Goal: Task Accomplishment & Management: Manage account settings

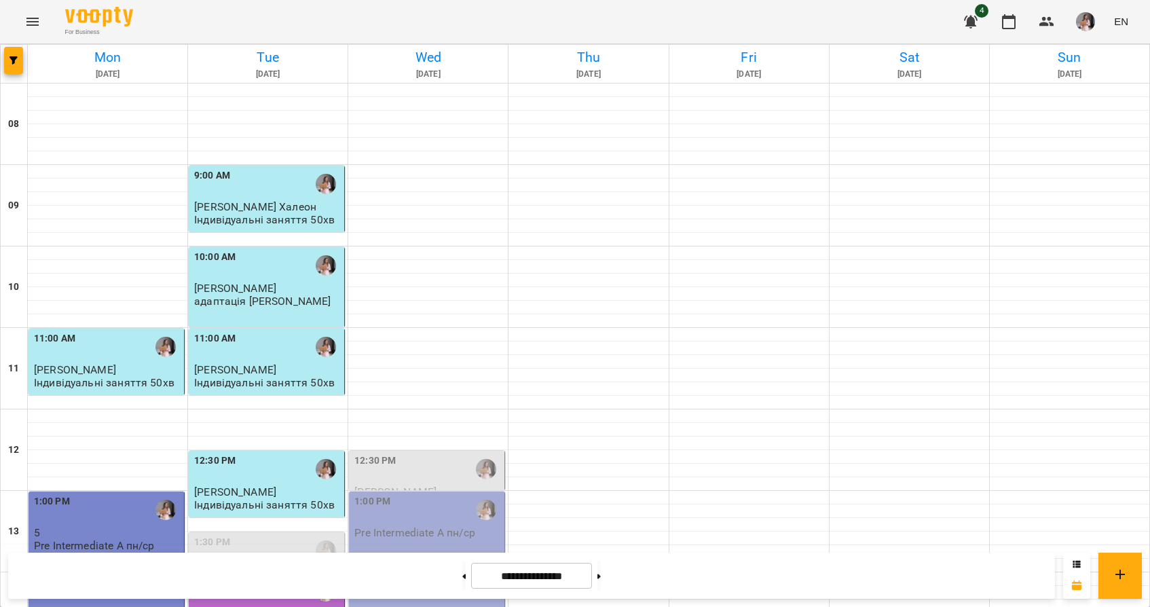
scroll to position [199, 0]
click at [382, 522] on div "1:00 PM" at bounding box center [372, 509] width 36 height 31
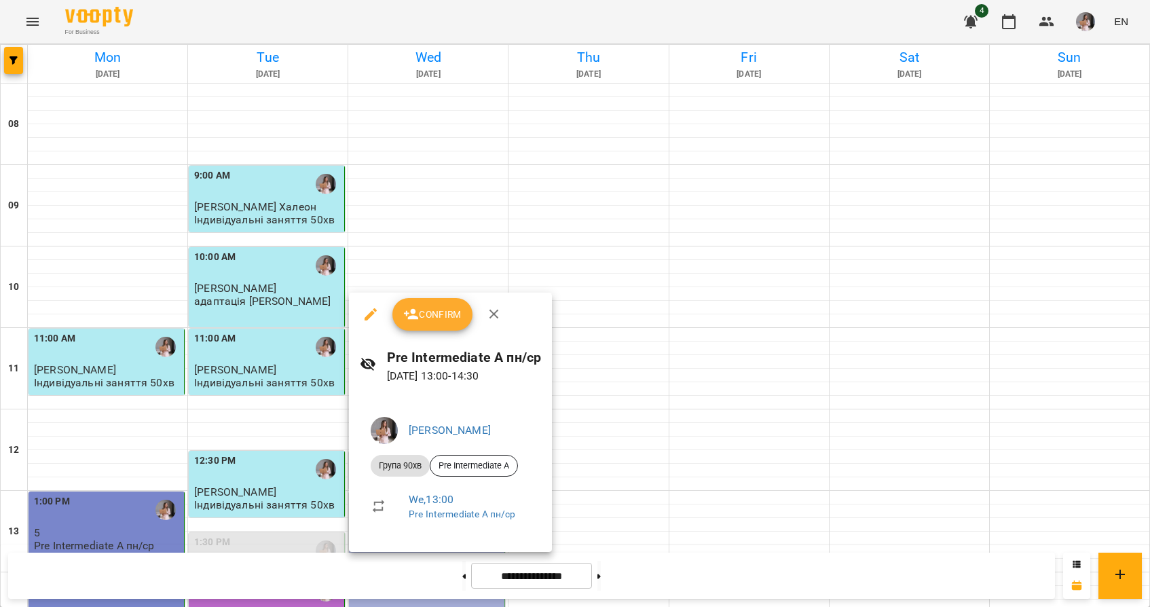
click at [363, 320] on icon "button" at bounding box center [371, 314] width 16 height 16
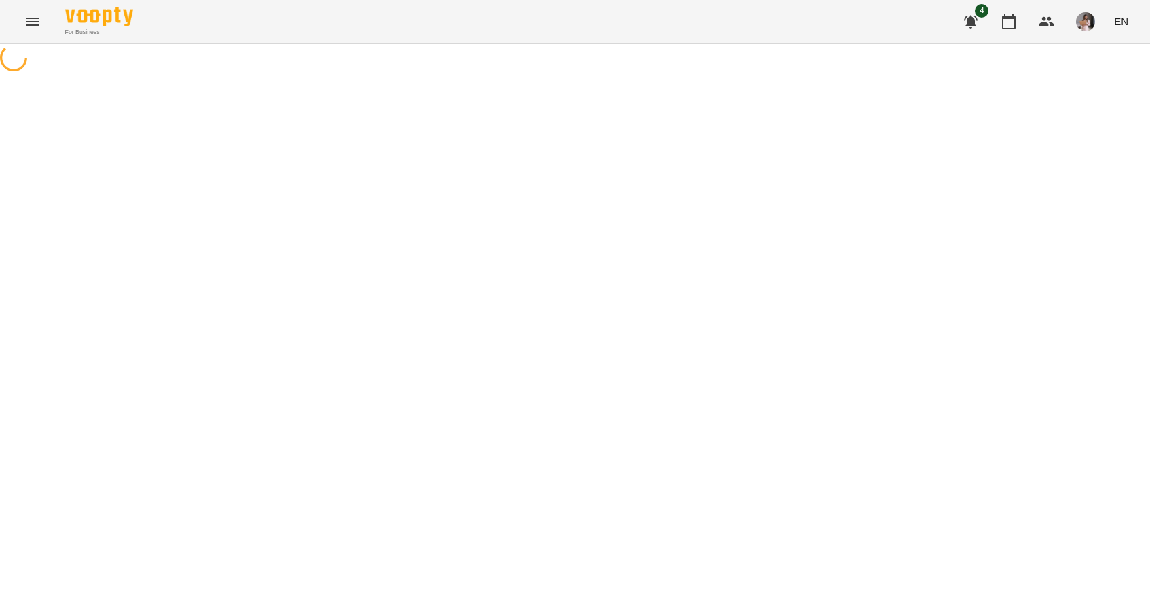
select select "**********"
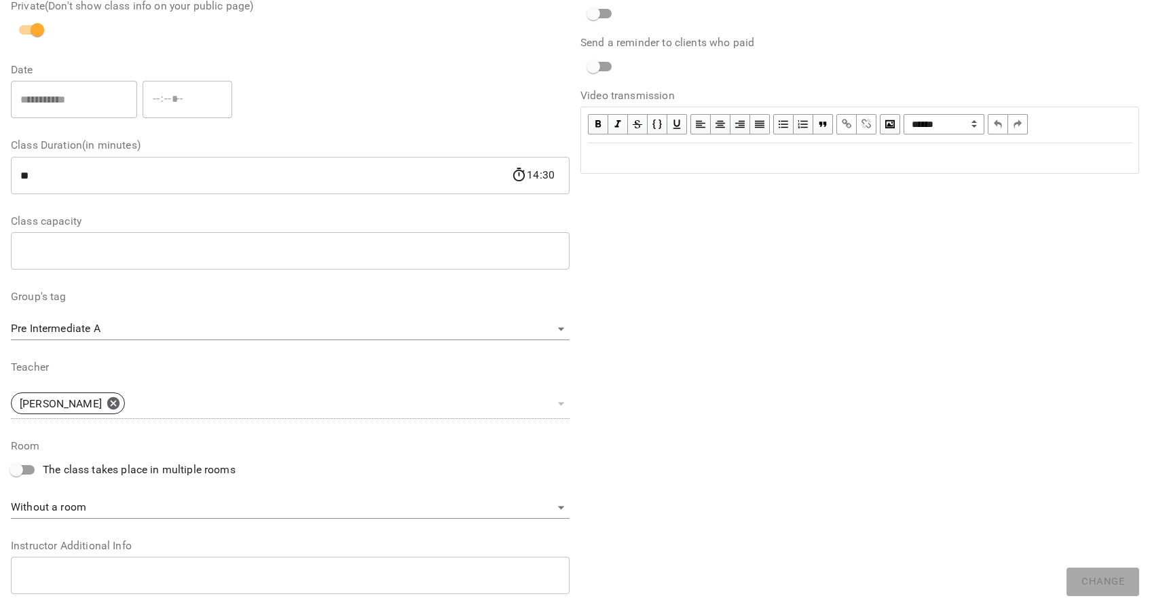
scroll to position [280, 0]
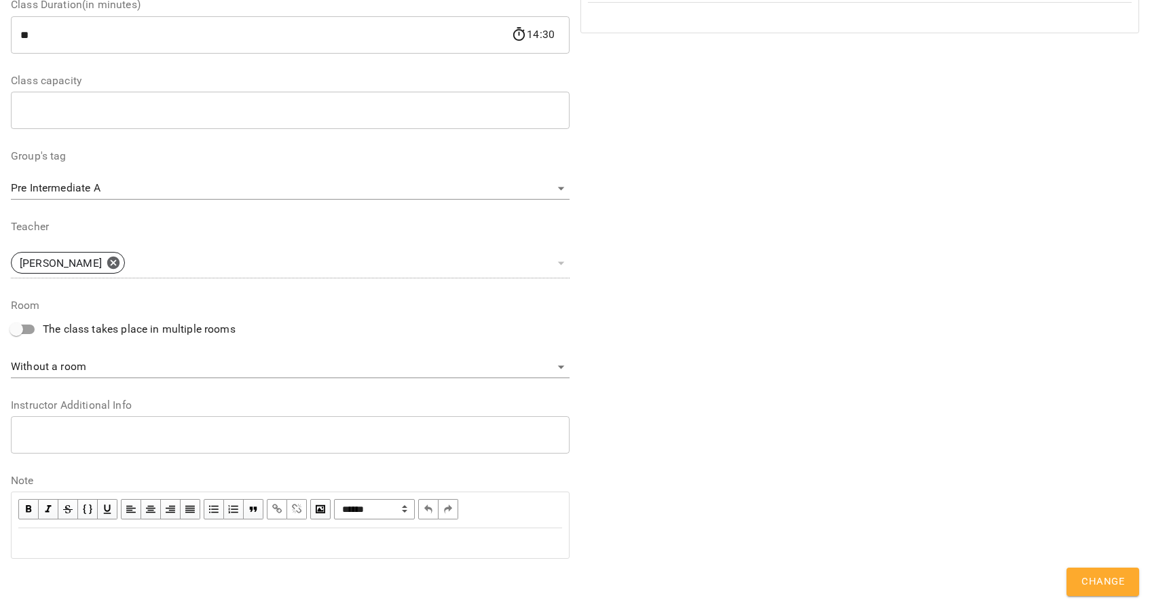
click at [65, 545] on div "Edit text" at bounding box center [290, 543] width 544 height 16
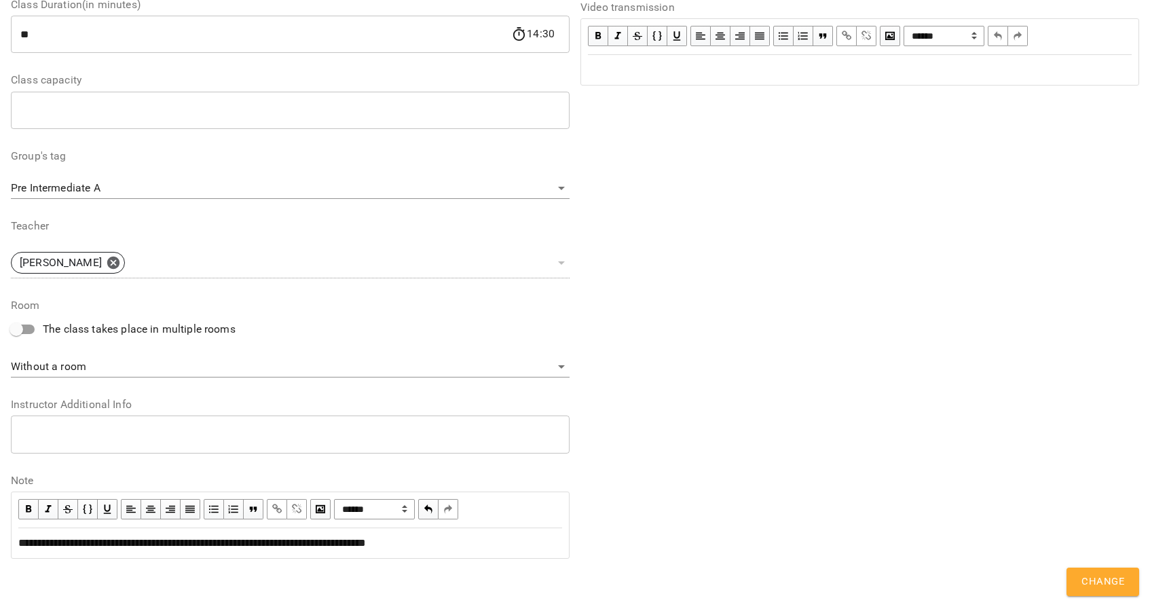
click at [17, 549] on div "**********" at bounding box center [290, 543] width 556 height 29
click at [98, 551] on div "**********" at bounding box center [290, 543] width 544 height 16
click at [88, 545] on span "**********" at bounding box center [220, 543] width 405 height 10
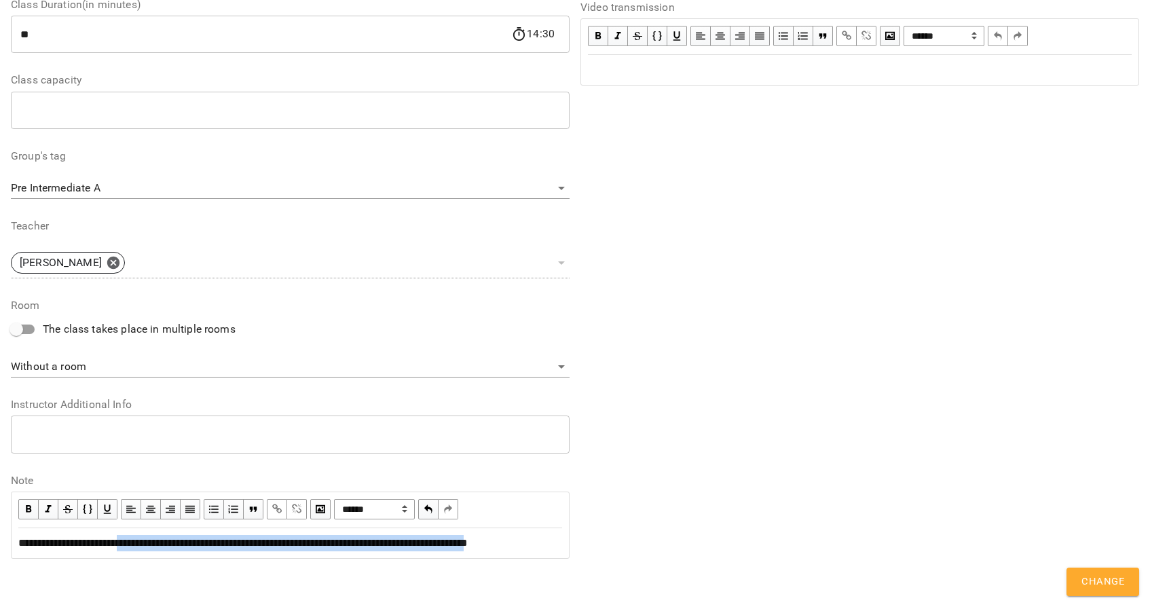
drag, startPoint x: 93, startPoint y: 559, endPoint x: 141, endPoint y: 545, distance: 50.1
click at [141, 545] on span "**********" at bounding box center [242, 543] width 449 height 10
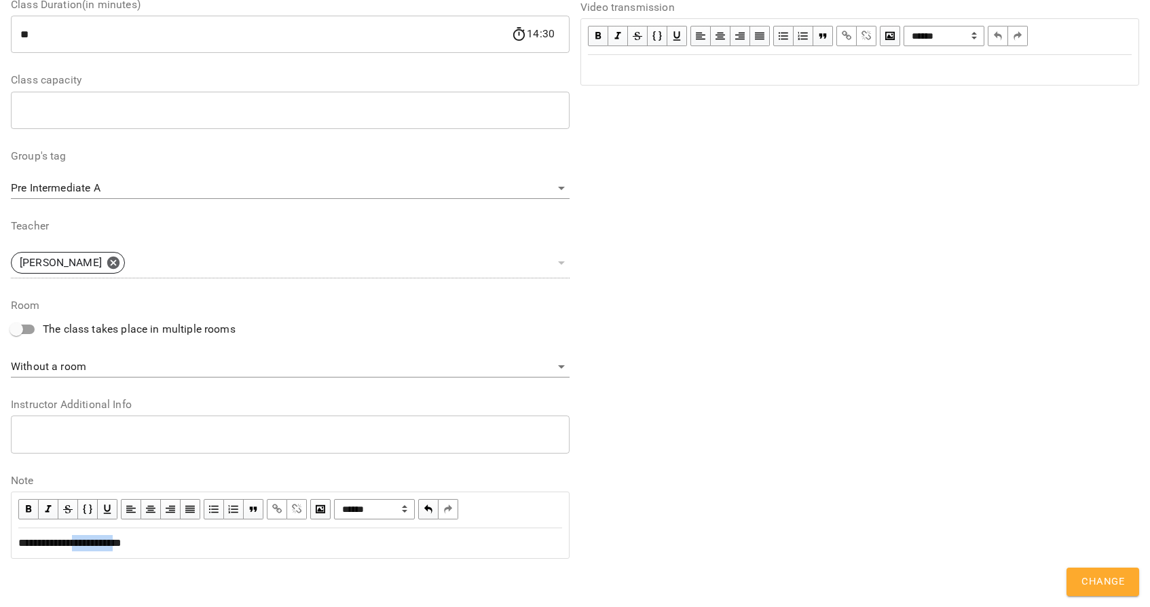
drag, startPoint x: 138, startPoint y: 546, endPoint x: 90, endPoint y: 546, distance: 48.2
click at [90, 546] on span "**********" at bounding box center [69, 543] width 103 height 10
click at [272, 509] on span "button" at bounding box center [277, 509] width 15 height 15
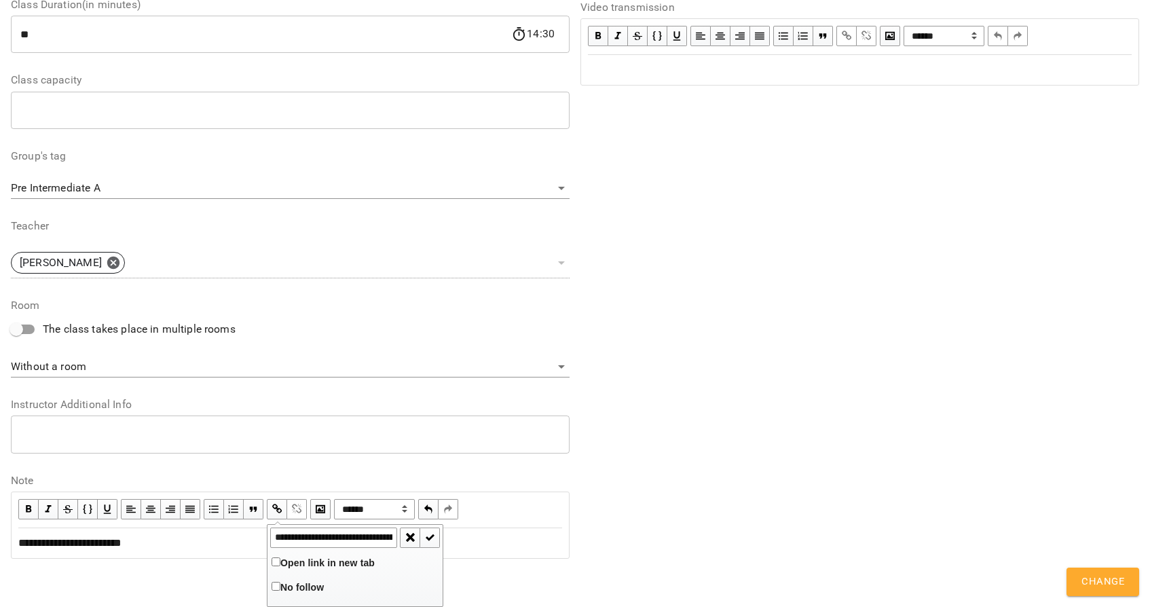
scroll to position [0, 274]
type input "**********"
click at [433, 536] on span "button" at bounding box center [429, 537] width 15 height 15
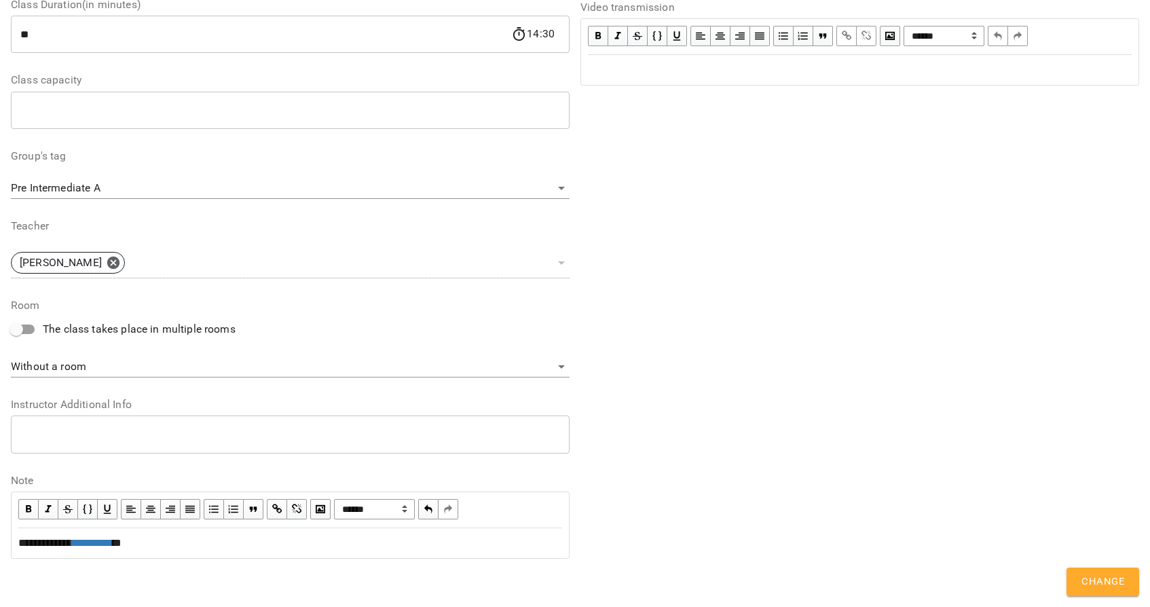
click at [122, 545] on span "*" at bounding box center [117, 543] width 9 height 10
click at [1116, 589] on span "Change" at bounding box center [1103, 582] width 43 height 18
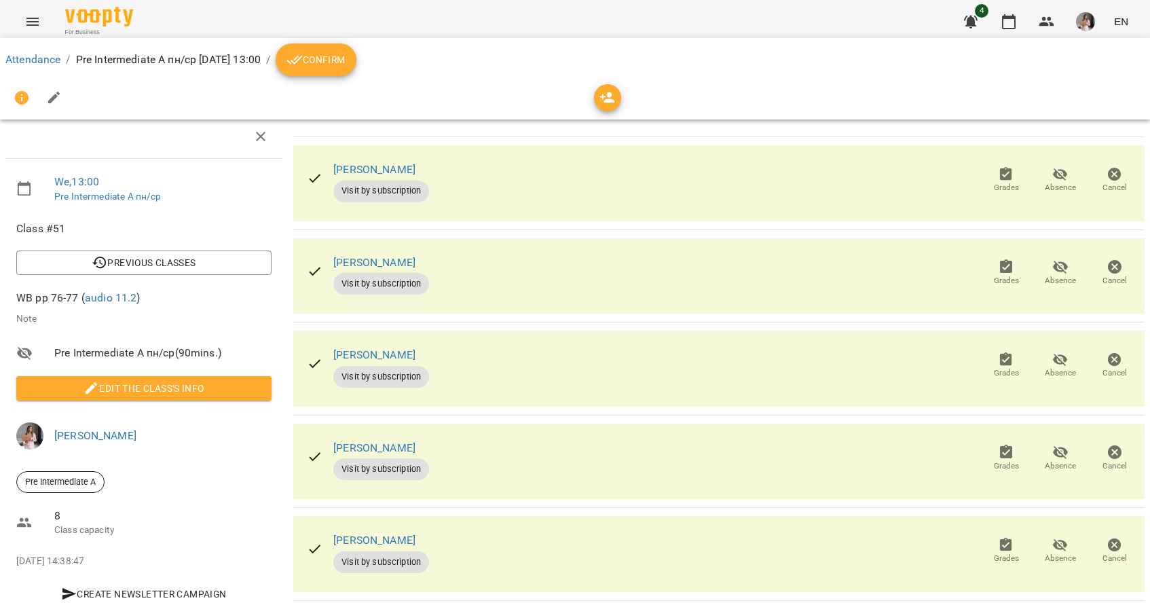
scroll to position [196, 0]
click at [1059, 444] on icon "button" at bounding box center [1060, 452] width 16 height 16
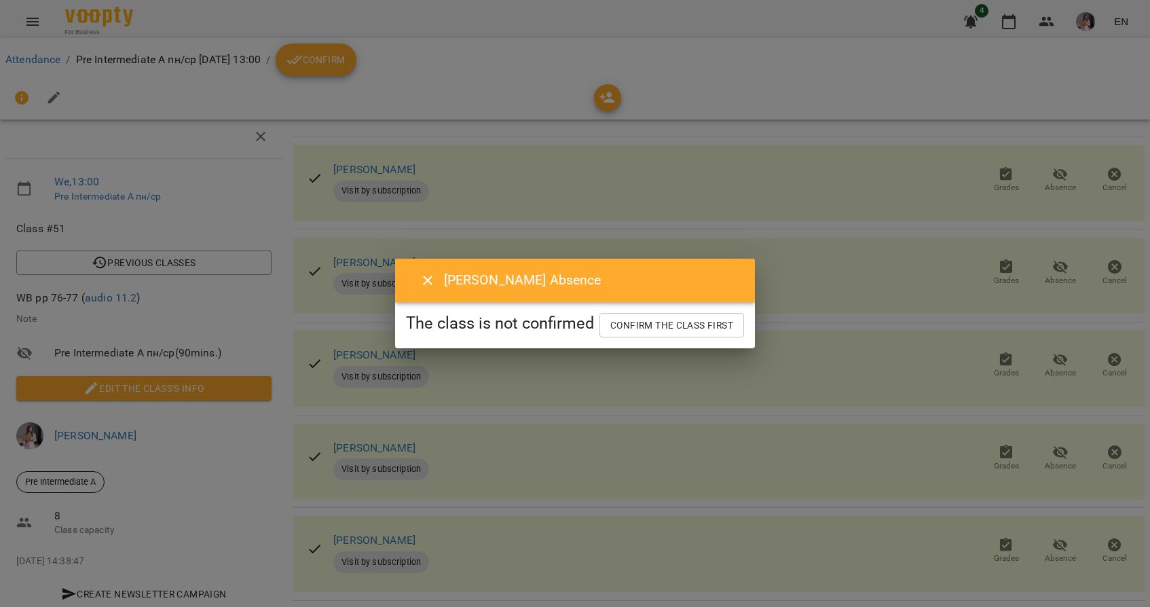
click at [420, 274] on icon "Close" at bounding box center [428, 280] width 16 height 16
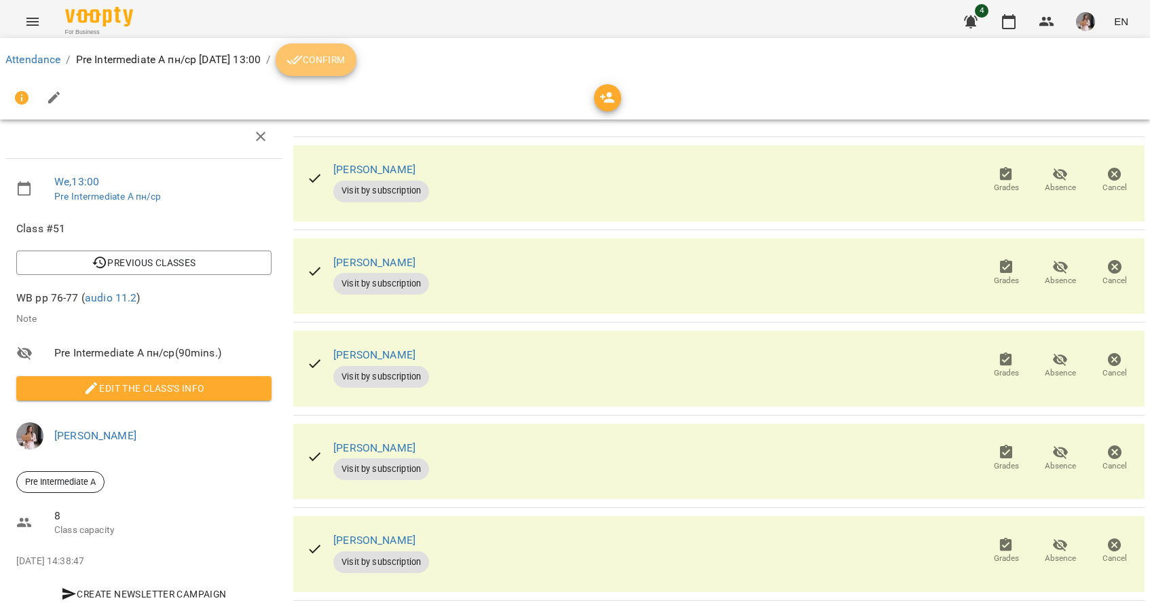
click at [345, 64] on span "Confirm" at bounding box center [316, 60] width 58 height 16
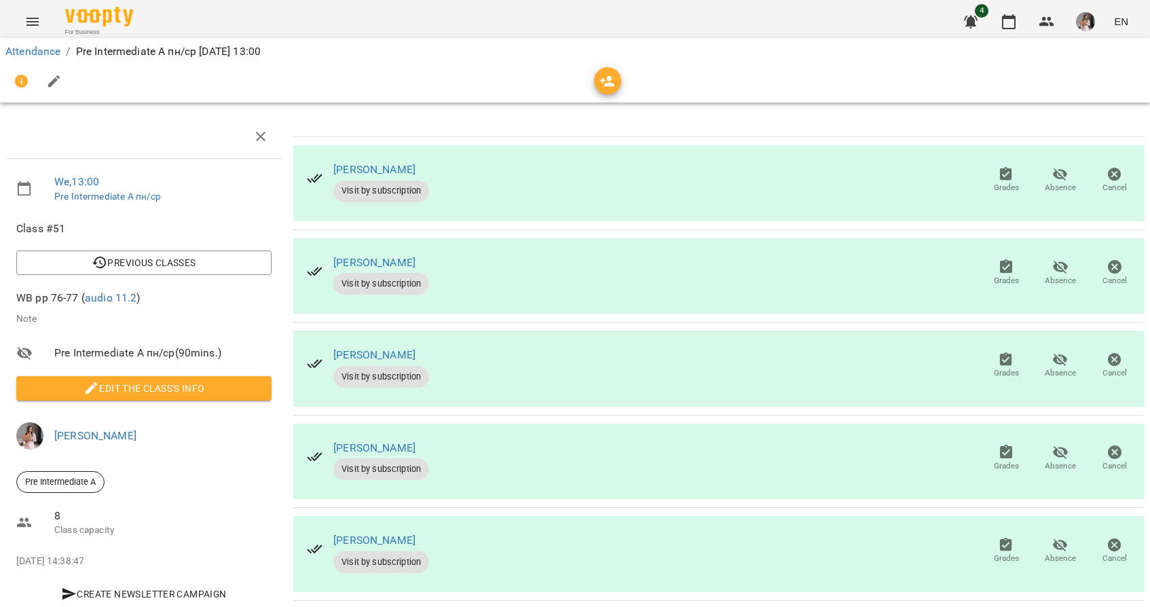
scroll to position [51, 0]
click at [1065, 444] on icon "button" at bounding box center [1060, 452] width 16 height 16
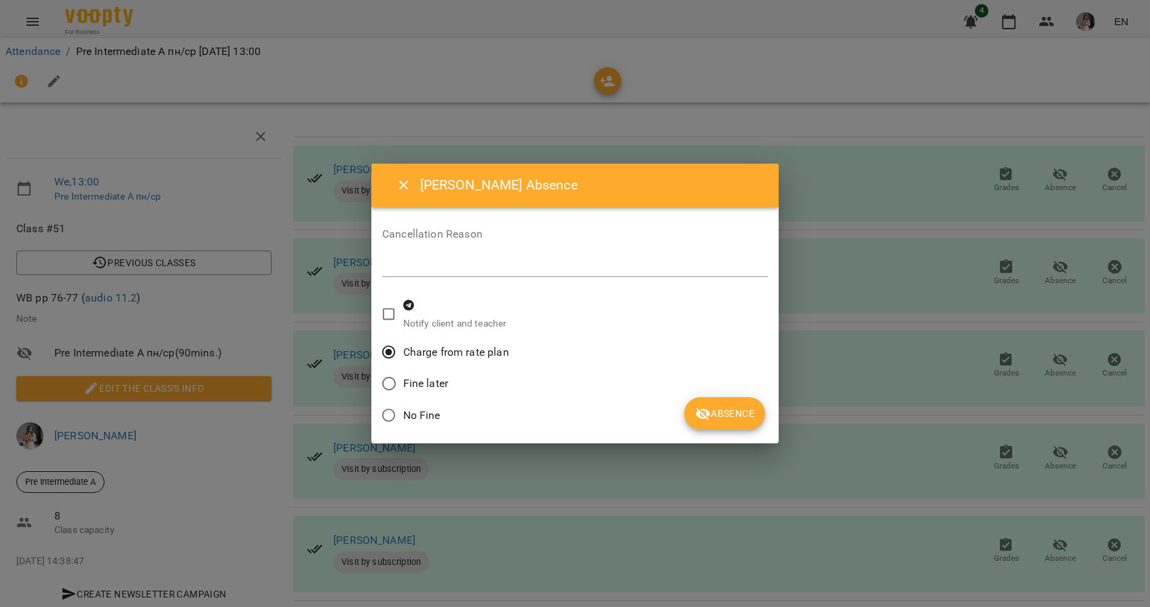
click at [732, 422] on button "Absence" at bounding box center [724, 413] width 81 height 33
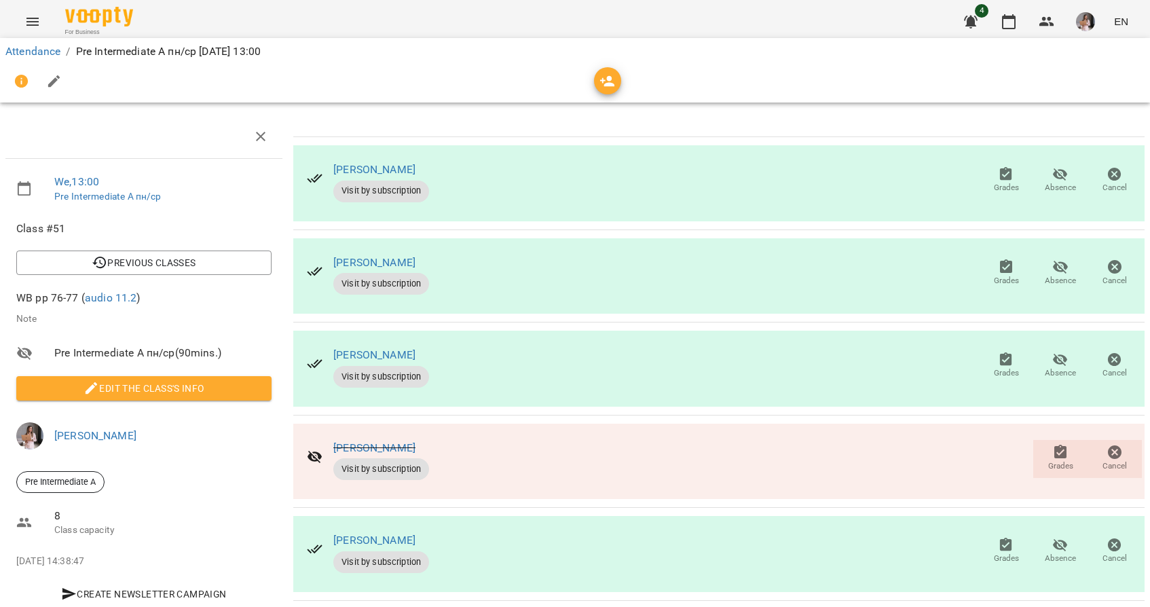
scroll to position [0, 0]
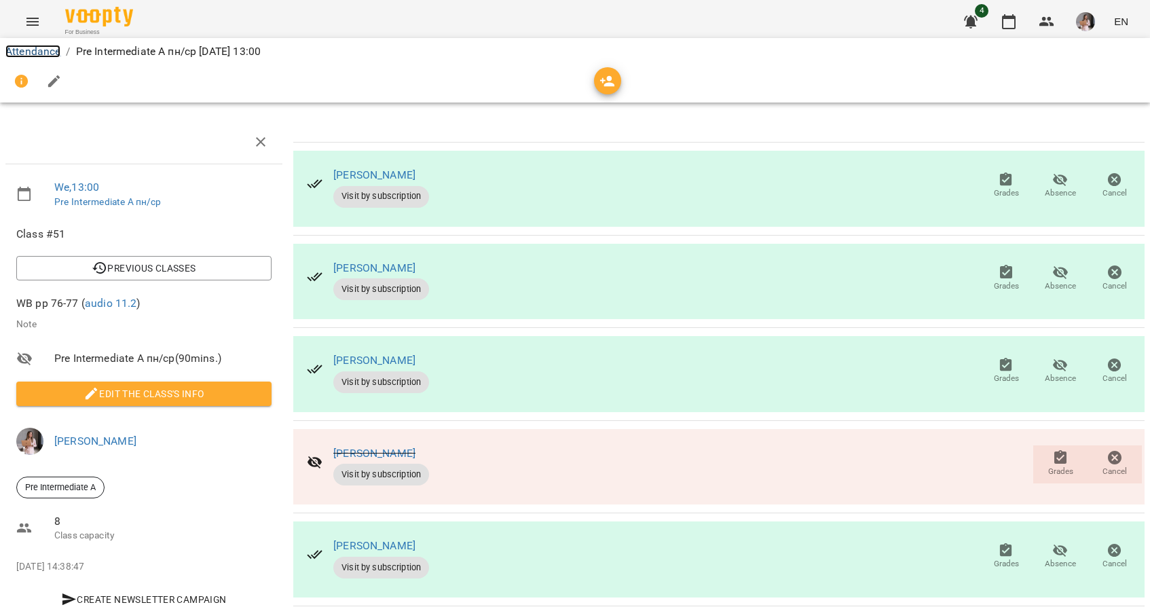
click at [32, 54] on link "Attendance" at bounding box center [32, 51] width 55 height 13
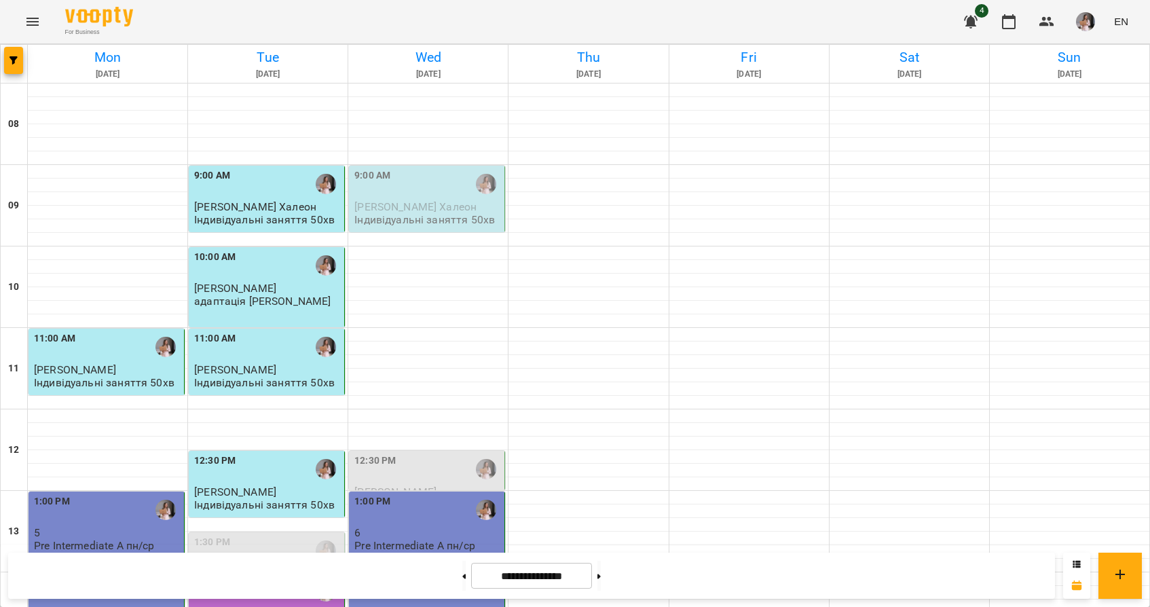
click at [448, 192] on div "9:00 AM" at bounding box center [427, 183] width 147 height 31
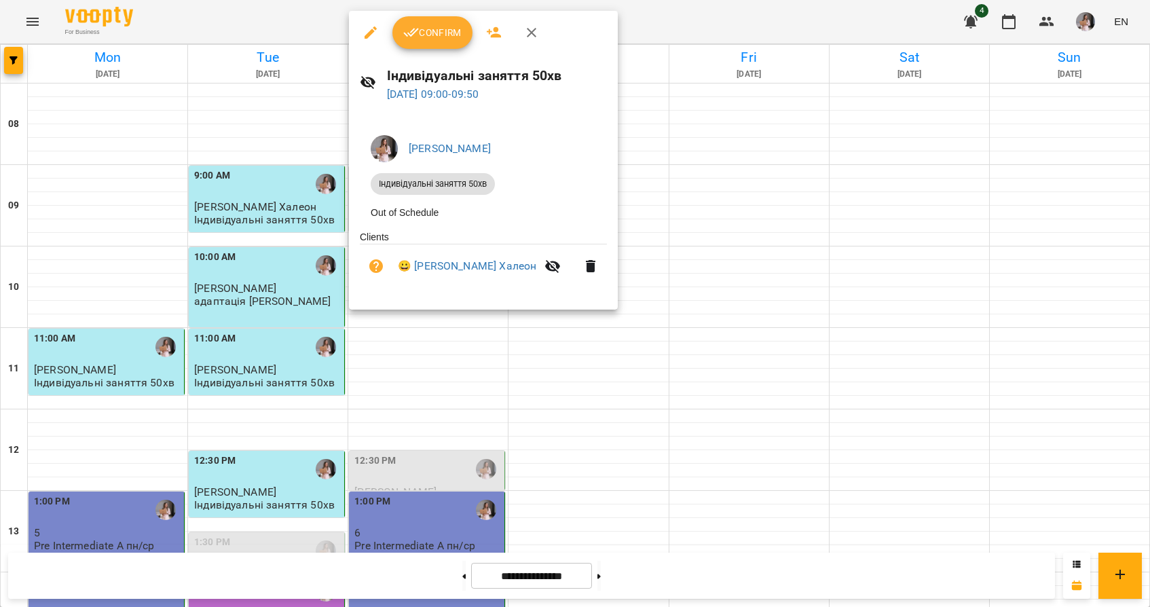
click at [435, 21] on button "Confirm" at bounding box center [432, 32] width 80 height 33
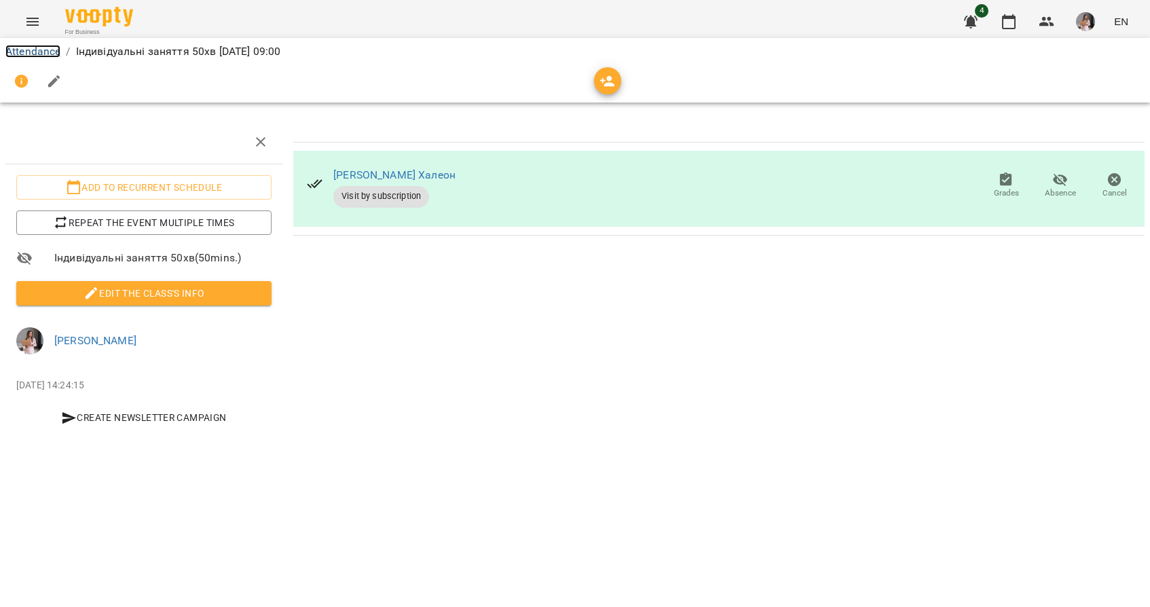
click at [52, 49] on link "Attendance" at bounding box center [32, 51] width 55 height 13
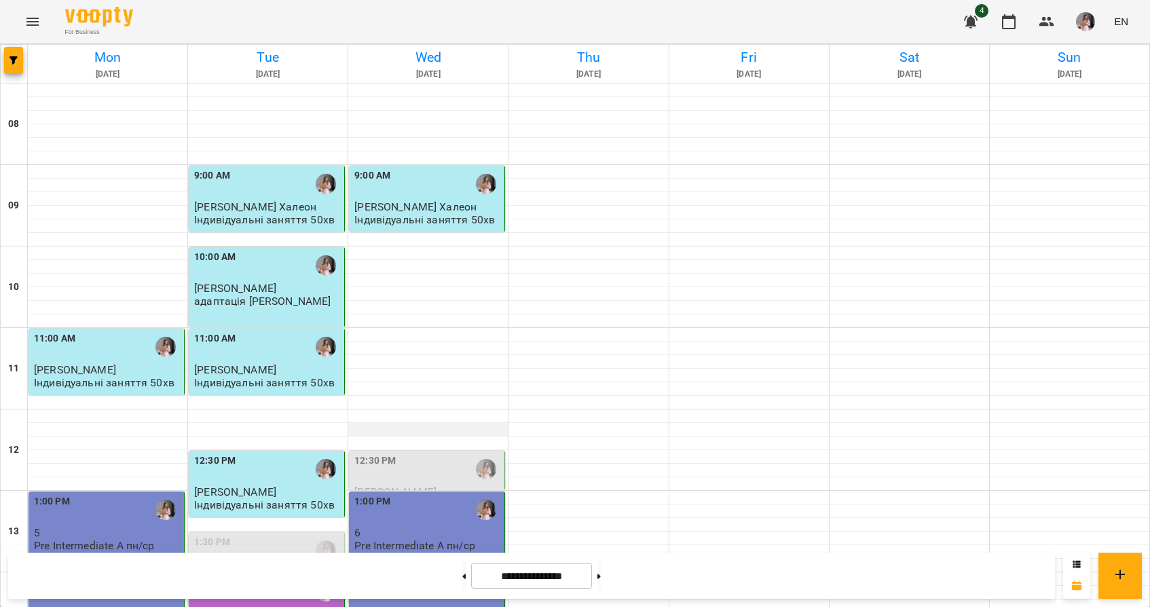
scroll to position [90, 0]
click at [440, 454] on div "12:30 PM" at bounding box center [427, 469] width 147 height 31
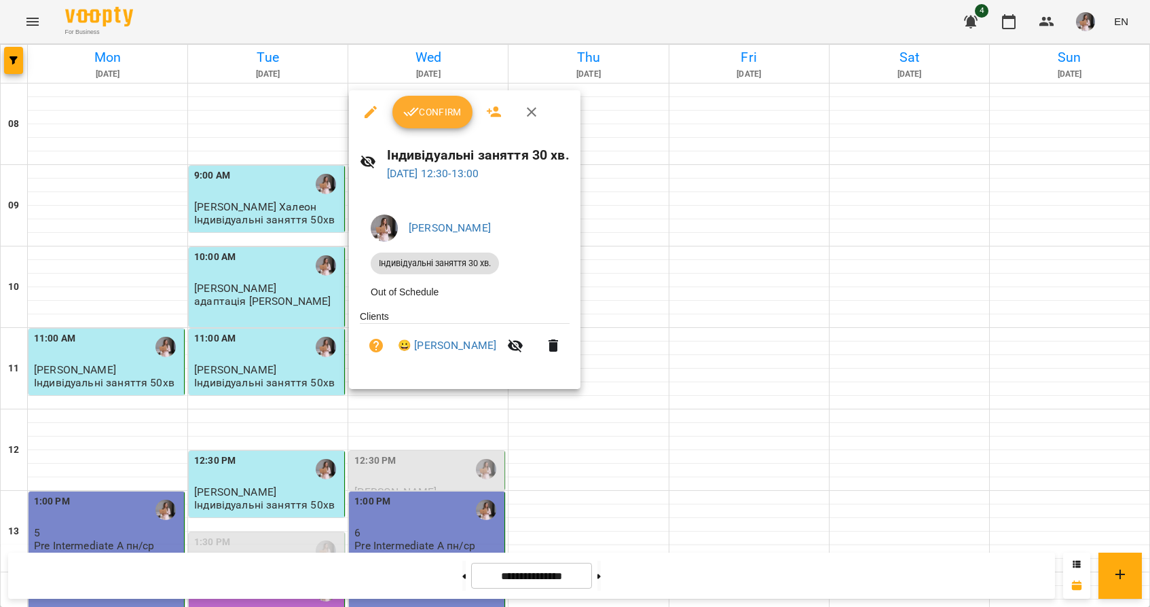
click at [439, 109] on span "Confirm" at bounding box center [432, 112] width 58 height 16
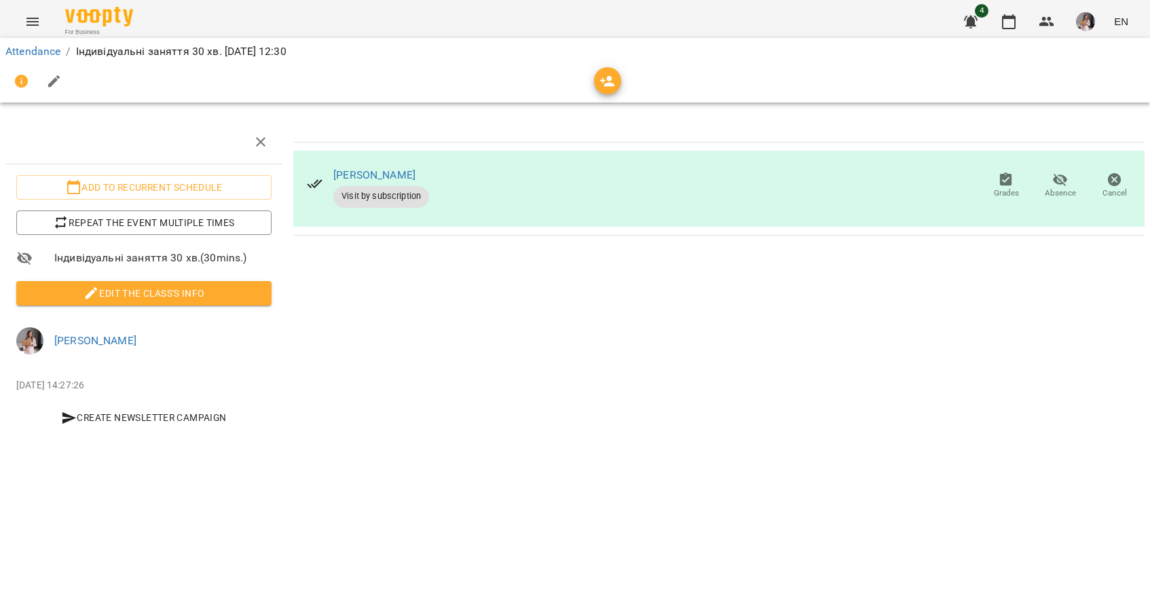
click at [33, 58] on li "Attendance" at bounding box center [32, 51] width 55 height 16
click at [34, 52] on link "Attendance" at bounding box center [32, 51] width 55 height 13
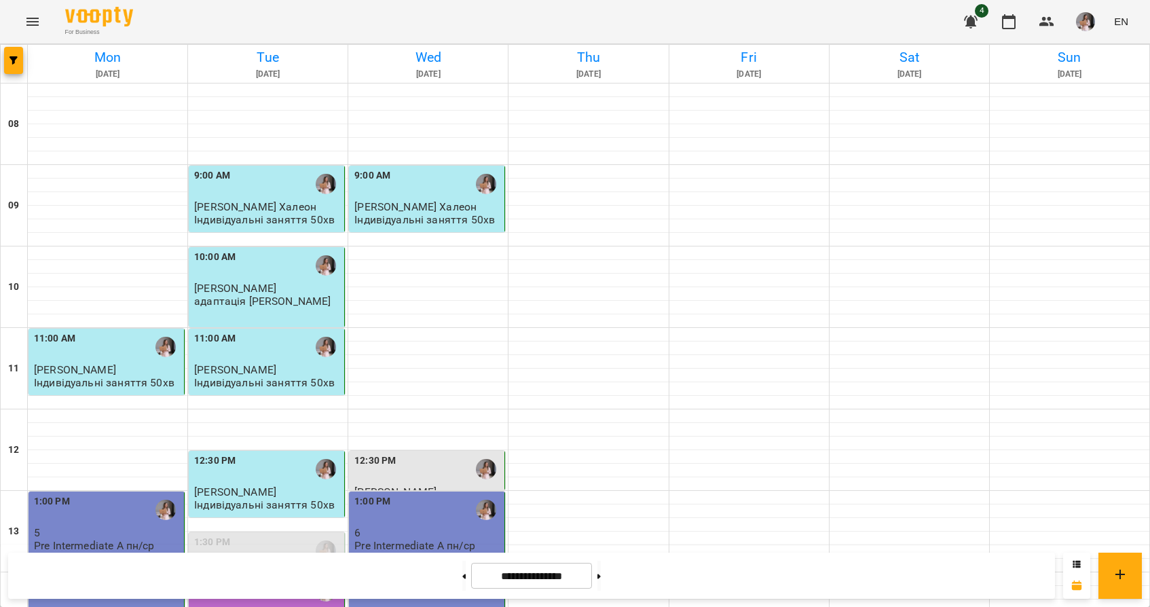
click at [1080, 16] on img "button" at bounding box center [1085, 21] width 19 height 19
click at [1069, 55] on span "[PERSON_NAME]" at bounding box center [1084, 51] width 92 height 16
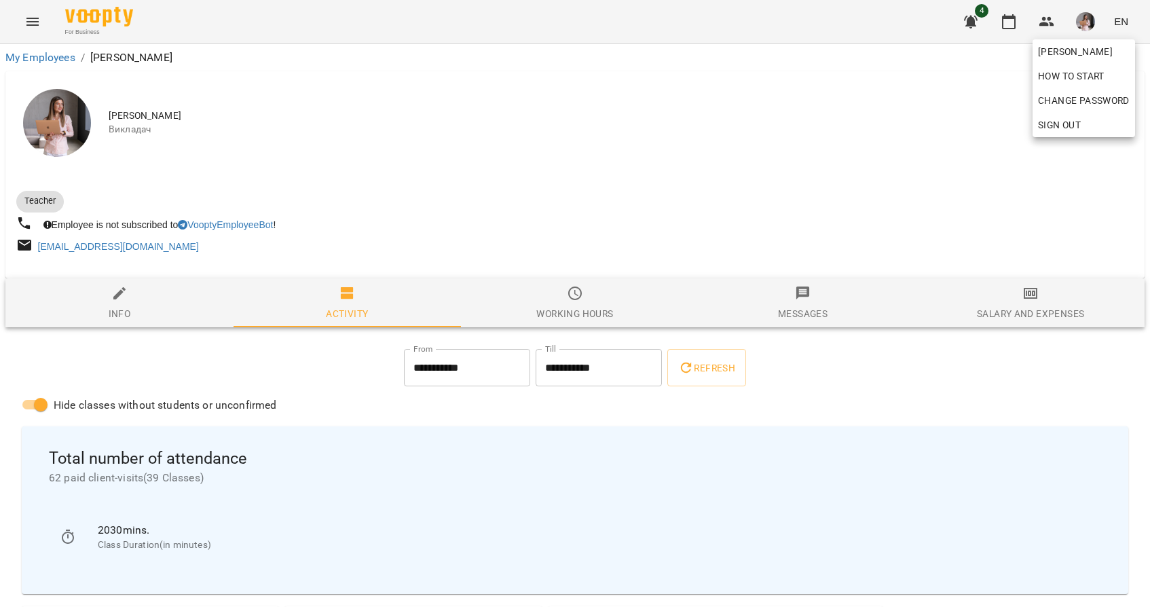
click at [1024, 302] on div at bounding box center [575, 303] width 1150 height 607
click at [1029, 296] on icon "button" at bounding box center [1031, 293] width 10 height 5
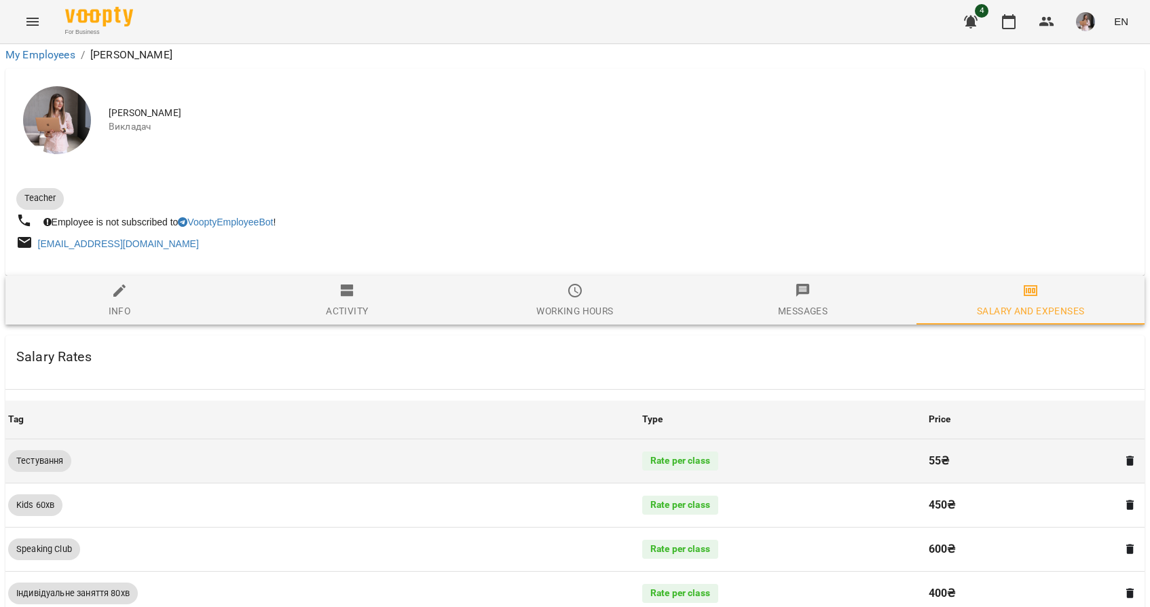
scroll to position [1154, 0]
